Goal: Task Accomplishment & Management: Manage account settings

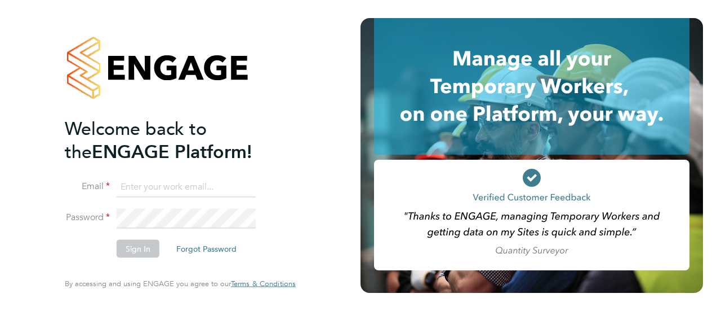
type input "[PERSON_NAME][EMAIL_ADDRESS][DOMAIN_NAME]"
click at [141, 249] on button "Sign In" at bounding box center [138, 249] width 43 height 18
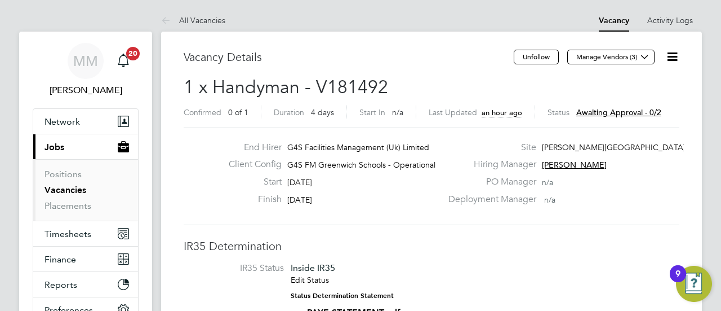
click at [590, 110] on span "Awaiting approval - 0/2" at bounding box center [619, 112] width 85 height 10
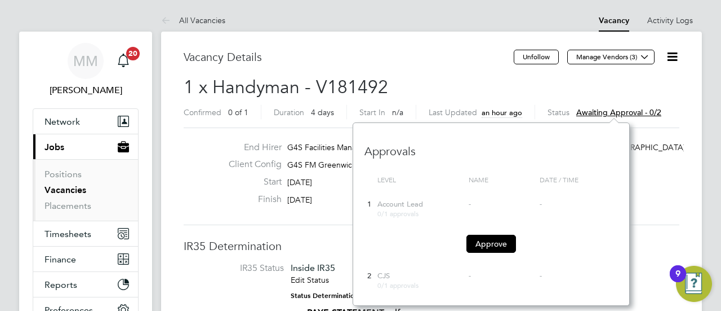
scroll to position [183, 276]
click at [497, 247] on button "Approve" at bounding box center [492, 243] width 50 height 18
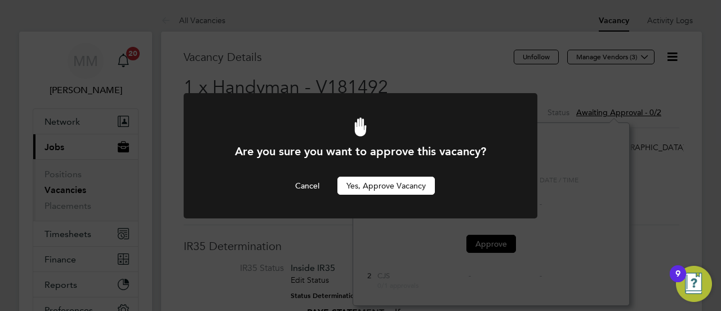
click at [418, 180] on button "Yes, Approve Vacancy" at bounding box center [387, 185] width 98 height 18
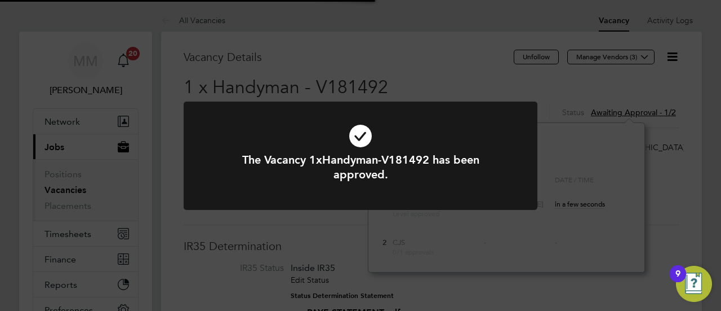
scroll to position [33, 79]
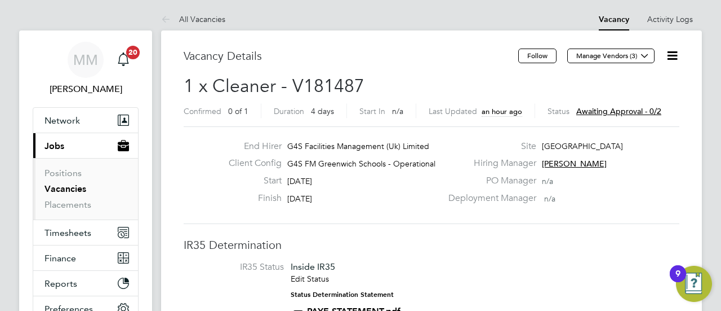
click at [618, 116] on div "Status Awaiting approval - 0/2" at bounding box center [605, 111] width 114 height 14
click at [615, 113] on span "Awaiting approval - 0/2" at bounding box center [619, 111] width 85 height 10
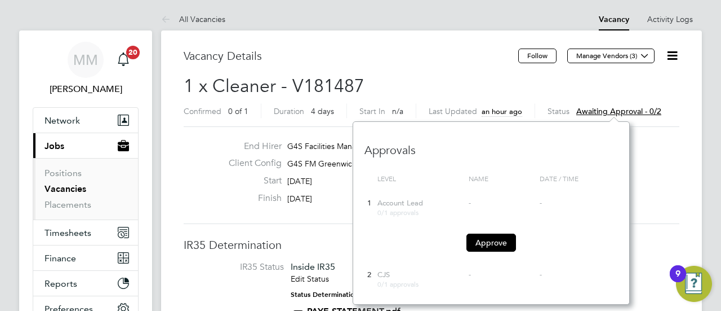
scroll to position [183, 276]
click at [615, 109] on span "Awaiting approval - 0/2" at bounding box center [619, 111] width 85 height 10
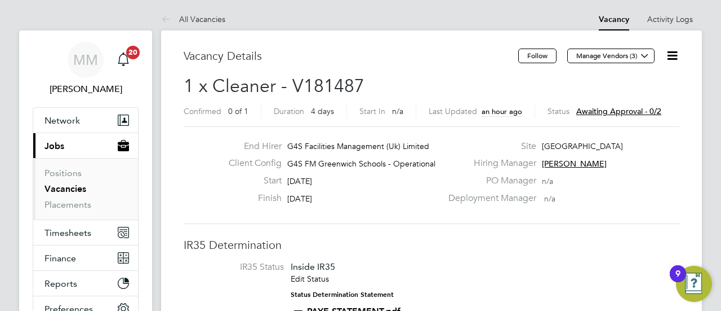
click at [592, 106] on span "Awaiting approval - 0/2" at bounding box center [619, 111] width 85 height 10
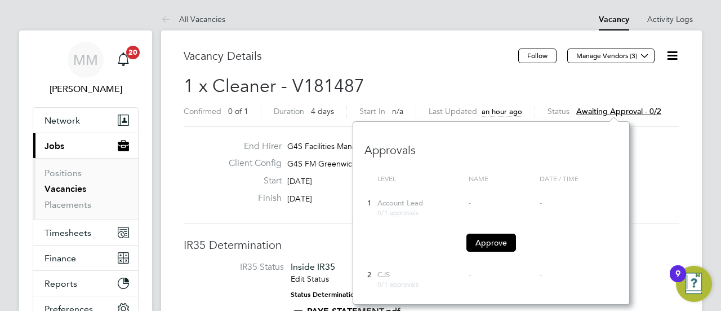
click at [508, 240] on button "Approve" at bounding box center [492, 242] width 50 height 18
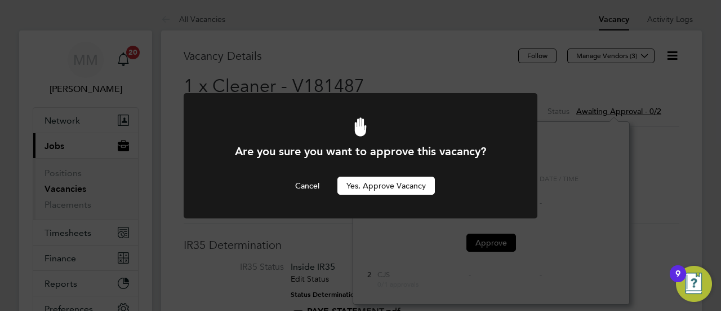
click at [357, 181] on button "Yes, Approve Vacancy" at bounding box center [387, 185] width 98 height 18
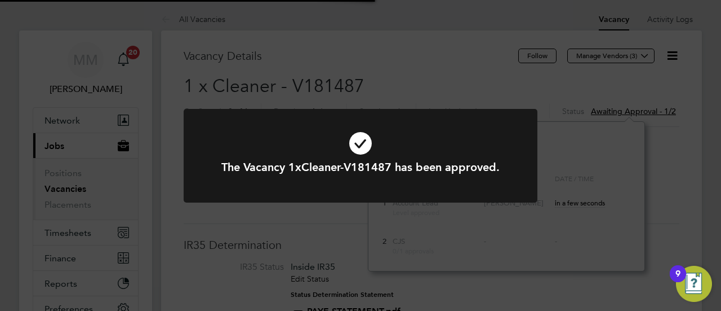
scroll to position [33, 79]
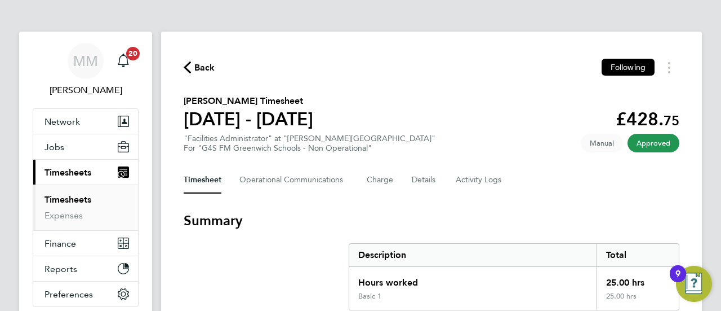
click at [212, 73] on span "Back" at bounding box center [204, 68] width 21 height 14
